Goal: Task Accomplishment & Management: Manage account settings

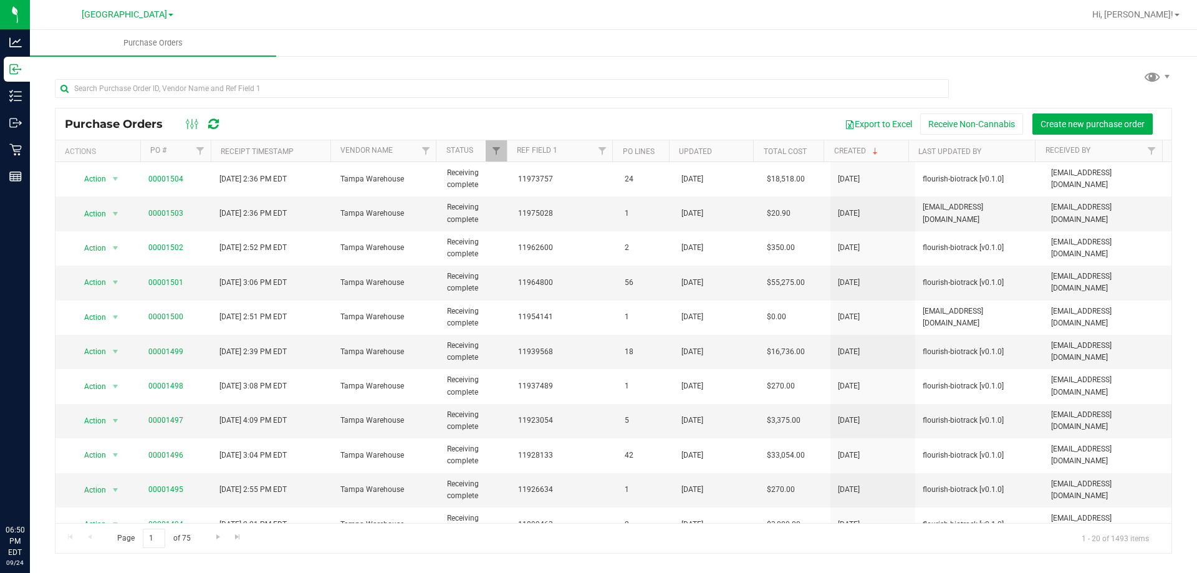
click at [501, 36] on ul "Purchase Orders" at bounding box center [628, 43] width 1197 height 27
click at [1133, 6] on div "Hi, [PERSON_NAME]!" at bounding box center [1137, 14] width 107 height 24
click at [1147, 9] on span "Hi, [PERSON_NAME]!" at bounding box center [1132, 14] width 81 height 10
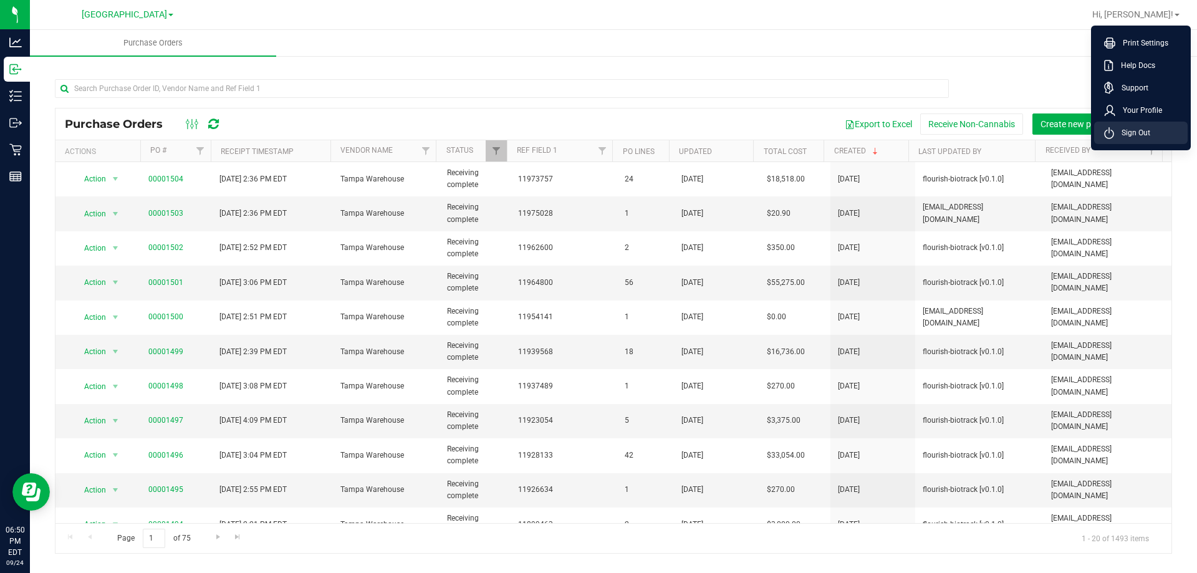
click at [1157, 127] on li "Sign Out" at bounding box center [1141, 133] width 94 height 22
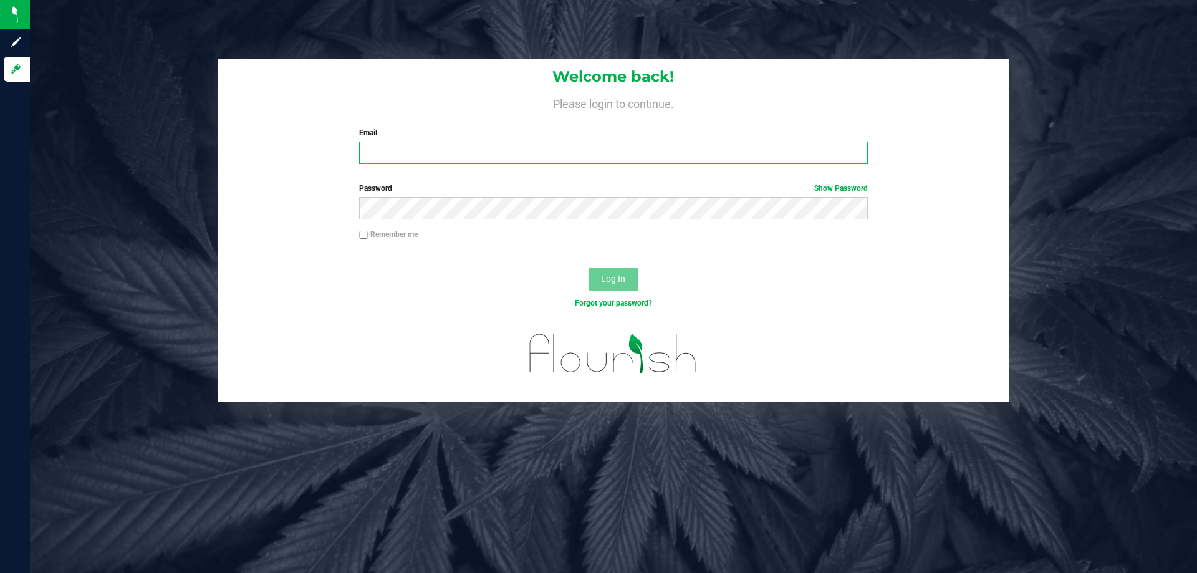
click at [569, 155] on input "Email" at bounding box center [613, 152] width 508 height 22
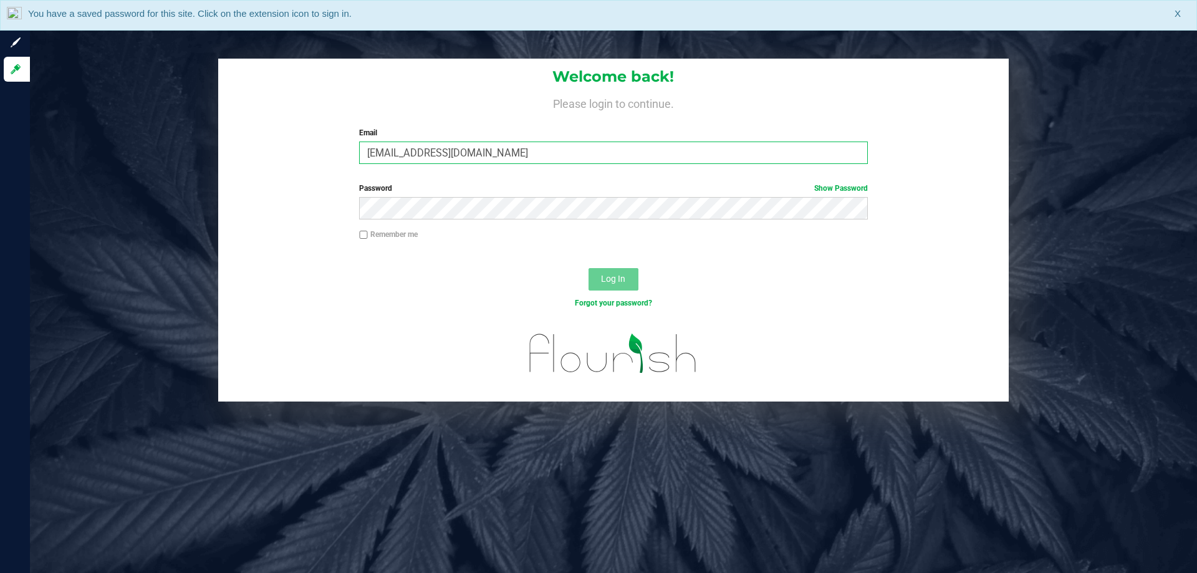
type input "[EMAIL_ADDRESS][DOMAIN_NAME]"
click at [588, 268] on button "Log In" at bounding box center [613, 279] width 50 height 22
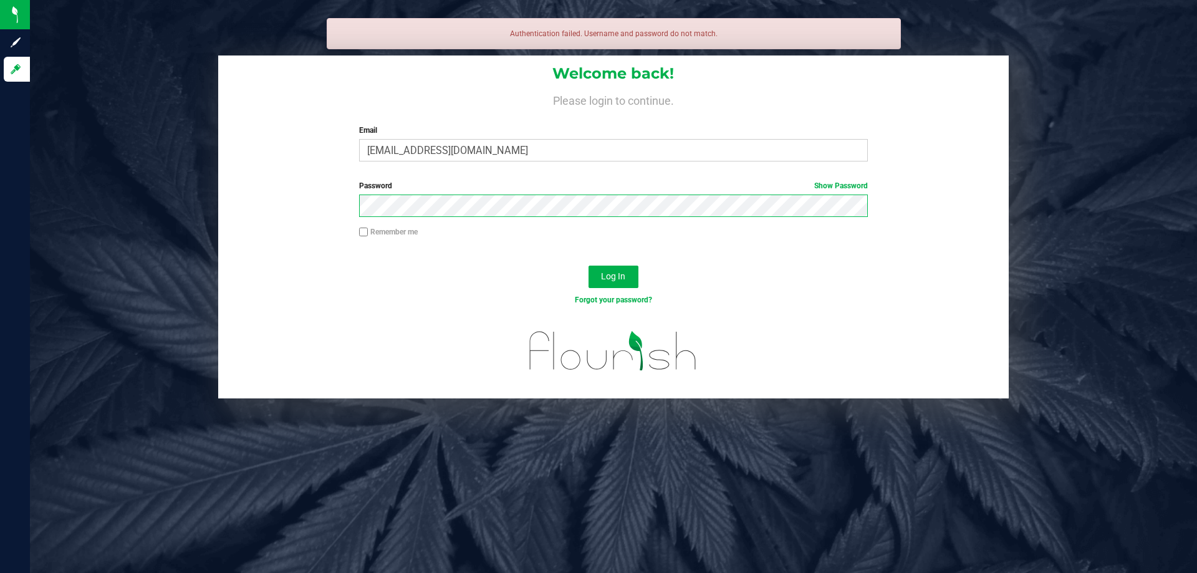
click at [588, 266] on button "Log In" at bounding box center [613, 277] width 50 height 22
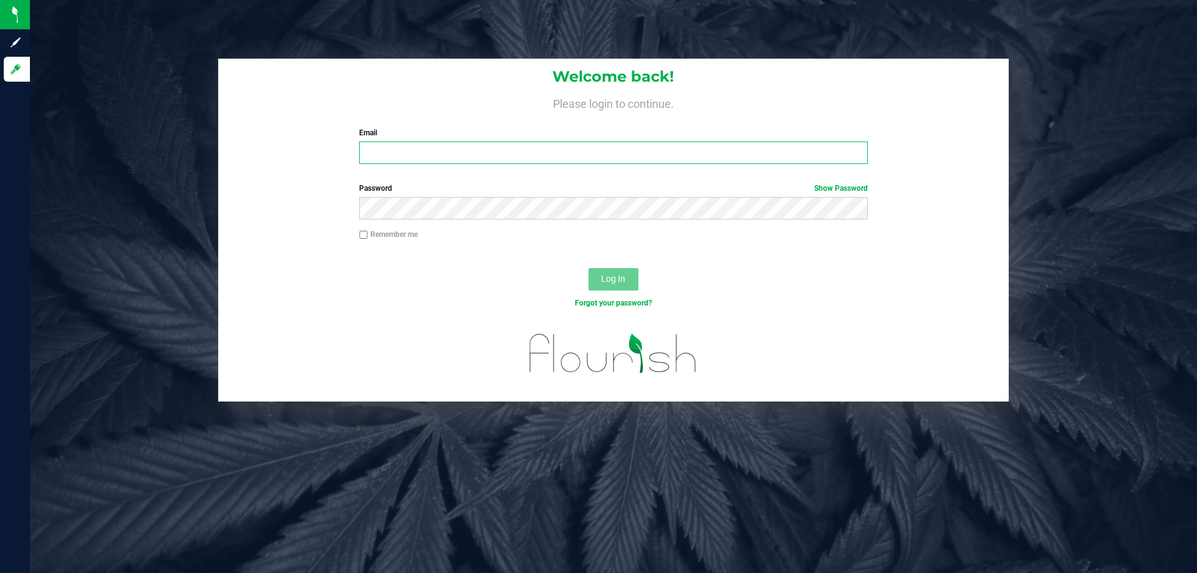
click at [418, 151] on input "Email" at bounding box center [613, 152] width 508 height 22
type input "[EMAIL_ADDRESS][DOMAIN_NAME]"
click at [588, 268] on button "Log In" at bounding box center [613, 279] width 50 height 22
